Goal: Task Accomplishment & Management: Manage account settings

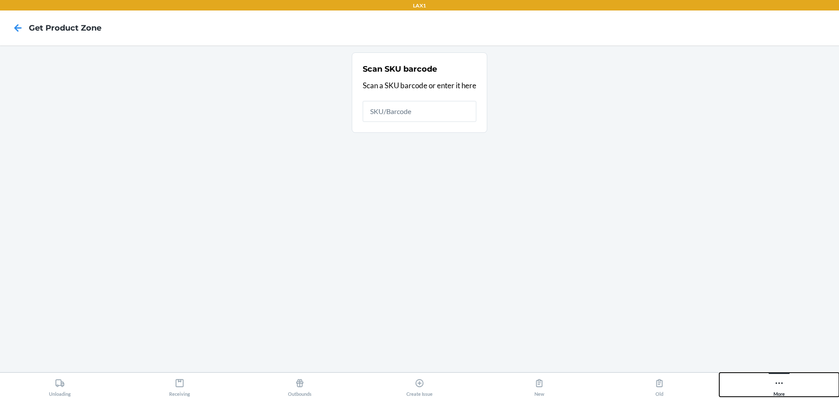
click at [410, 385] on div "More" at bounding box center [779, 386] width 11 height 22
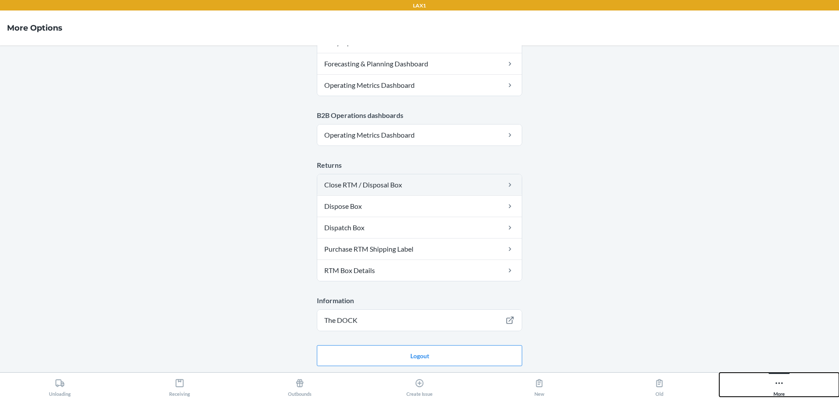
scroll to position [442, 0]
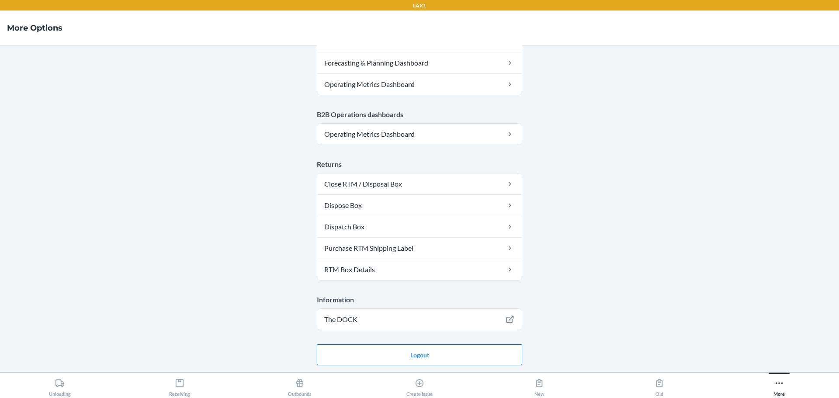
click at [410, 357] on button "Logout" at bounding box center [419, 355] width 205 height 21
